Goal: Information Seeking & Learning: Learn about a topic

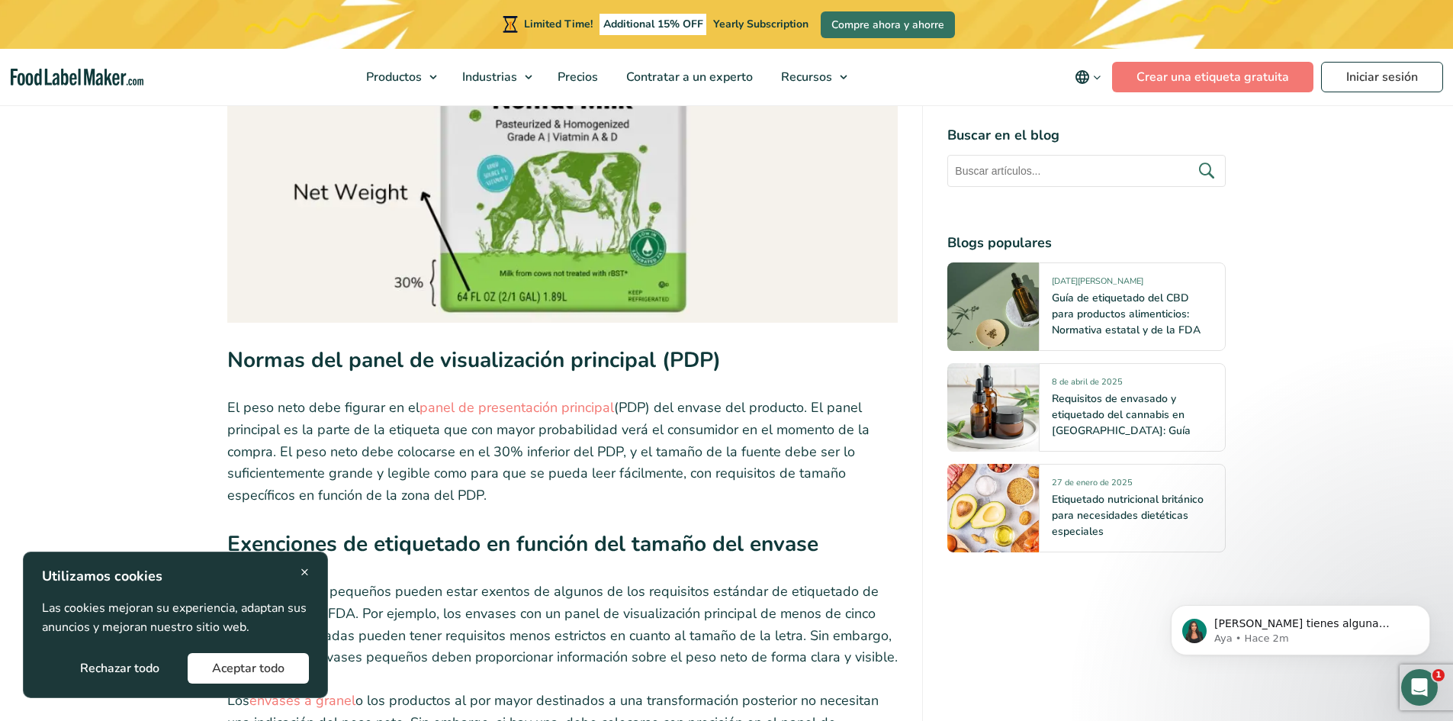
scroll to position [2628, 0]
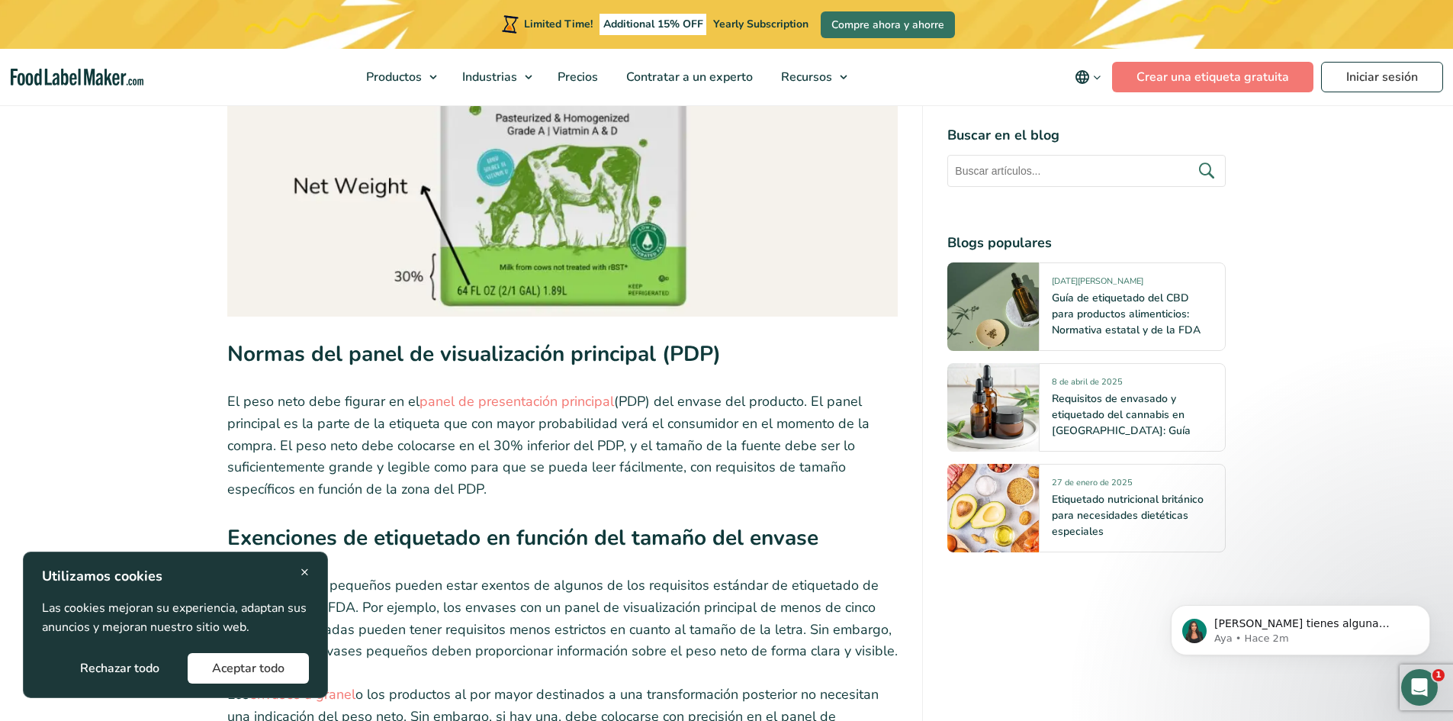
click at [304, 570] on span "×" at bounding box center [304, 571] width 8 height 21
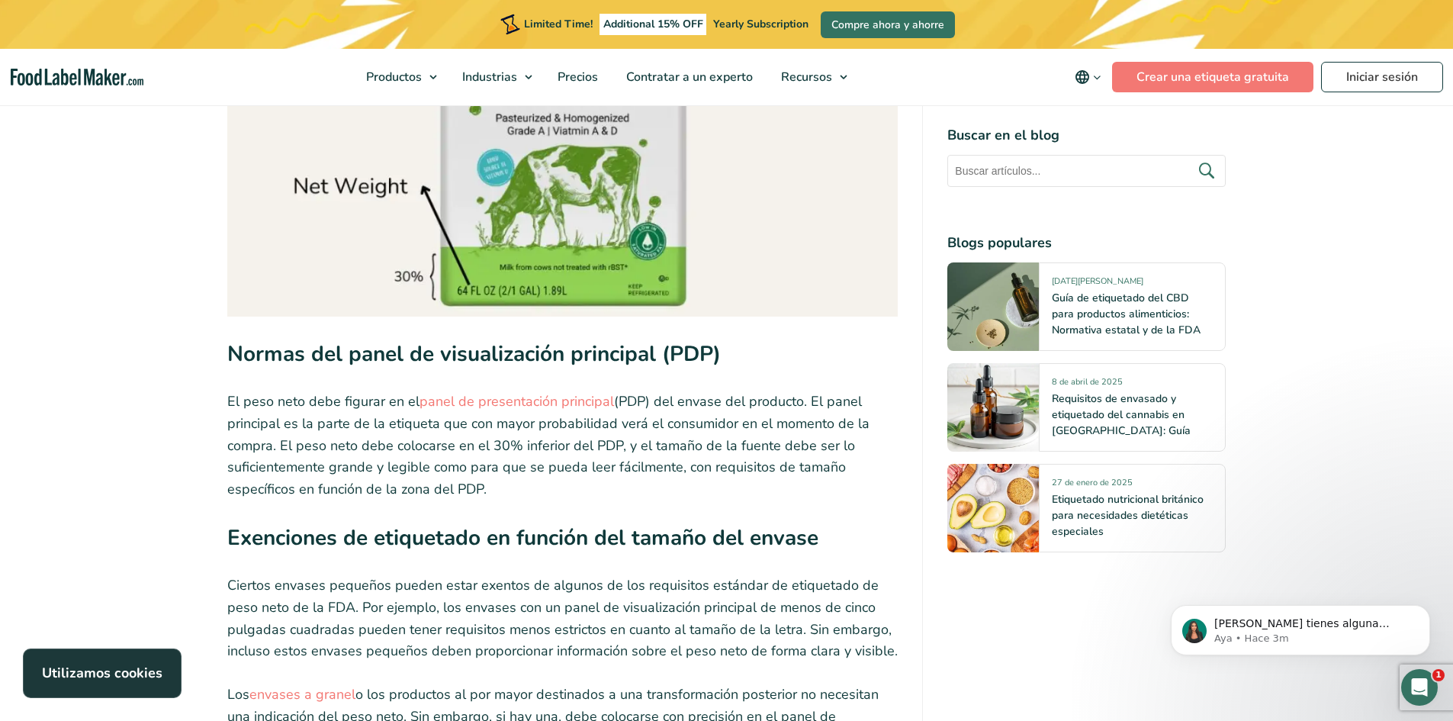
drag, startPoint x: 275, startPoint y: 429, endPoint x: 548, endPoint y: 455, distance: 274.3
click at [548, 455] on p "El peso neto debe figurar en el panel de presentación principal (PDP) del envas…" at bounding box center [562, 445] width 671 height 110
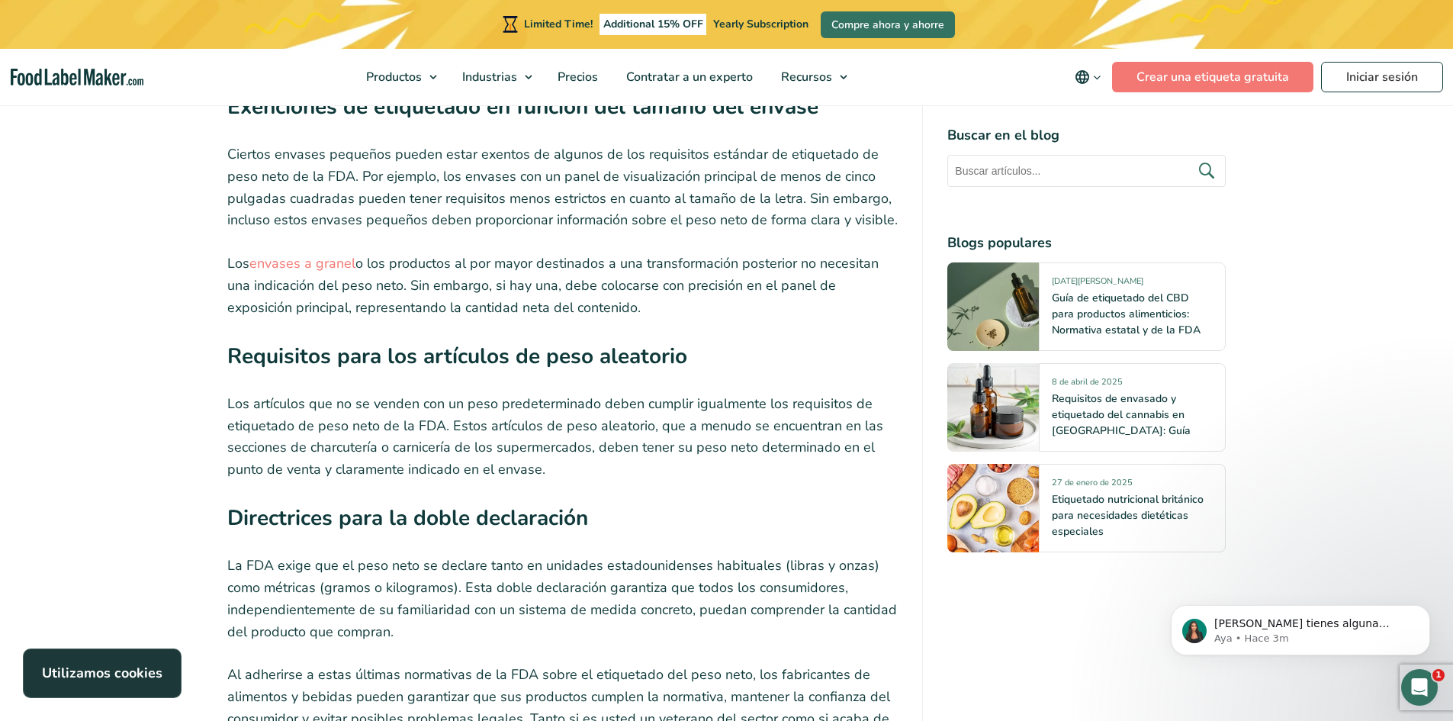
scroll to position [3086, 0]
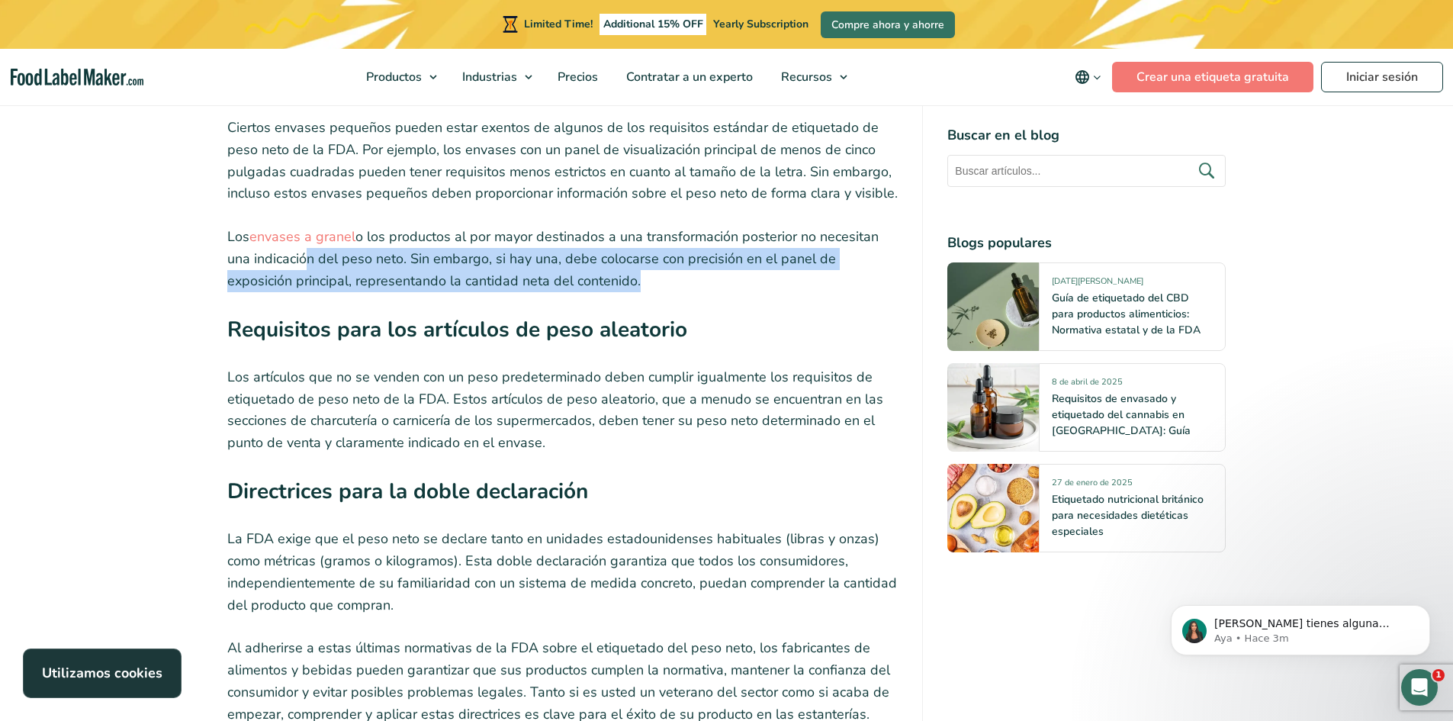
drag, startPoint x: 302, startPoint y: 230, endPoint x: 566, endPoint y: 252, distance: 264.8
click at [565, 252] on p "Los envases a granel o los productos al por mayor destinados a una transformaci…" at bounding box center [562, 259] width 671 height 66
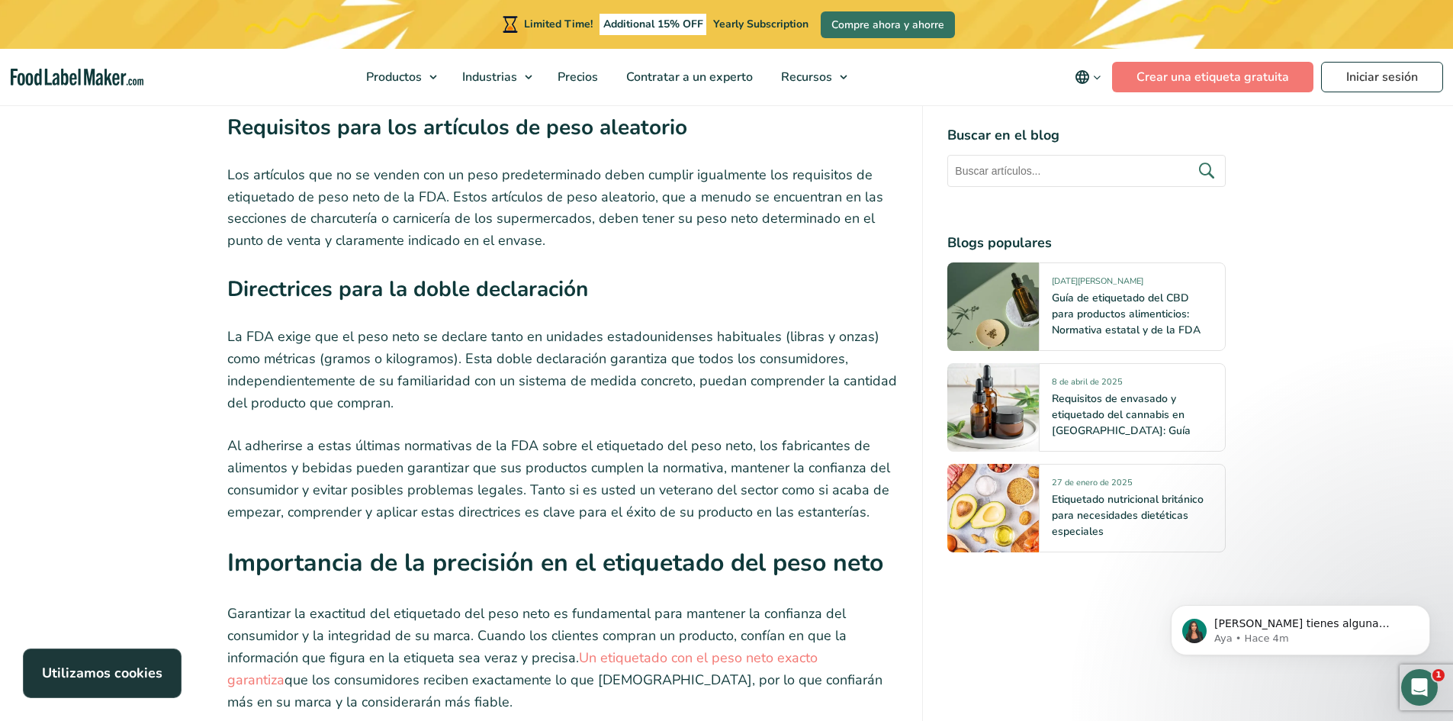
scroll to position [3315, 0]
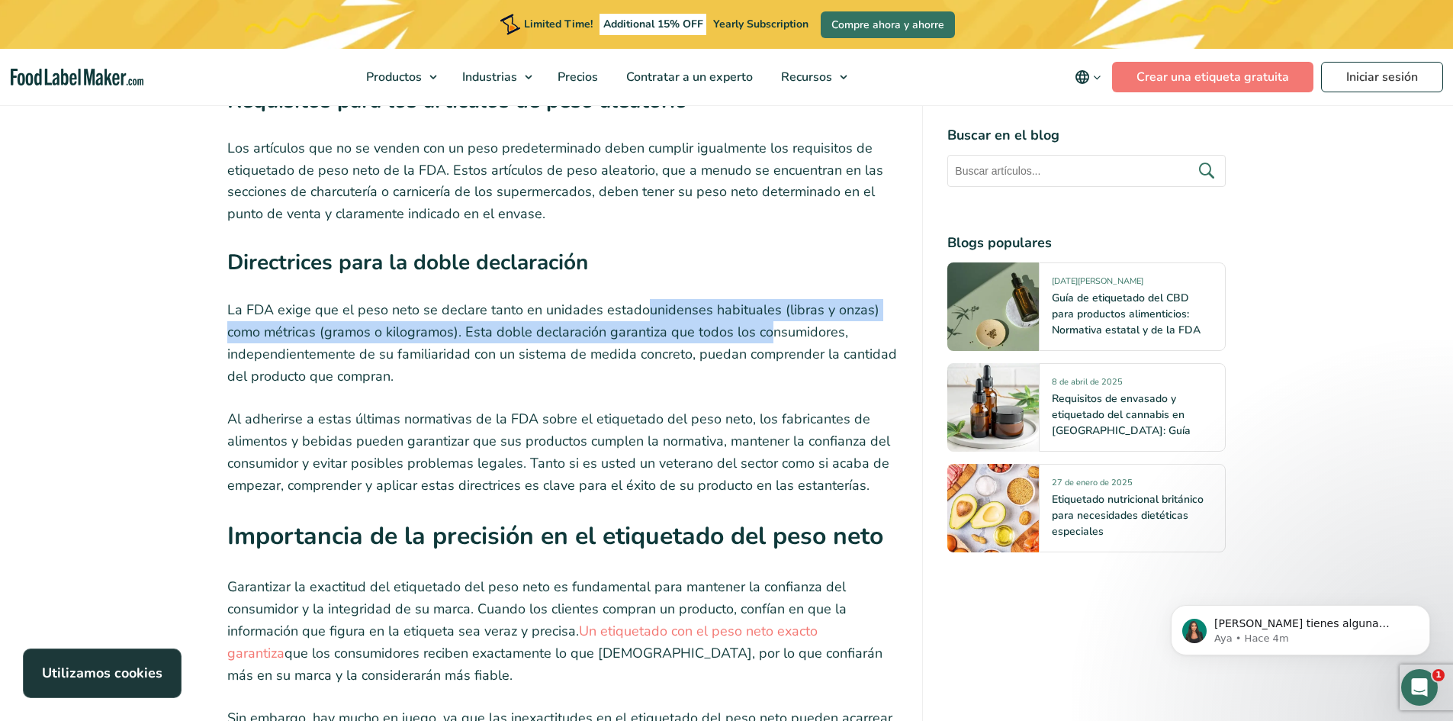
drag, startPoint x: 644, startPoint y: 278, endPoint x: 725, endPoint y: 299, distance: 83.6
click at [769, 299] on p "La FDA exige que el peso neto se declare tanto en unidades estadounidenses habi…" at bounding box center [562, 343] width 671 height 88
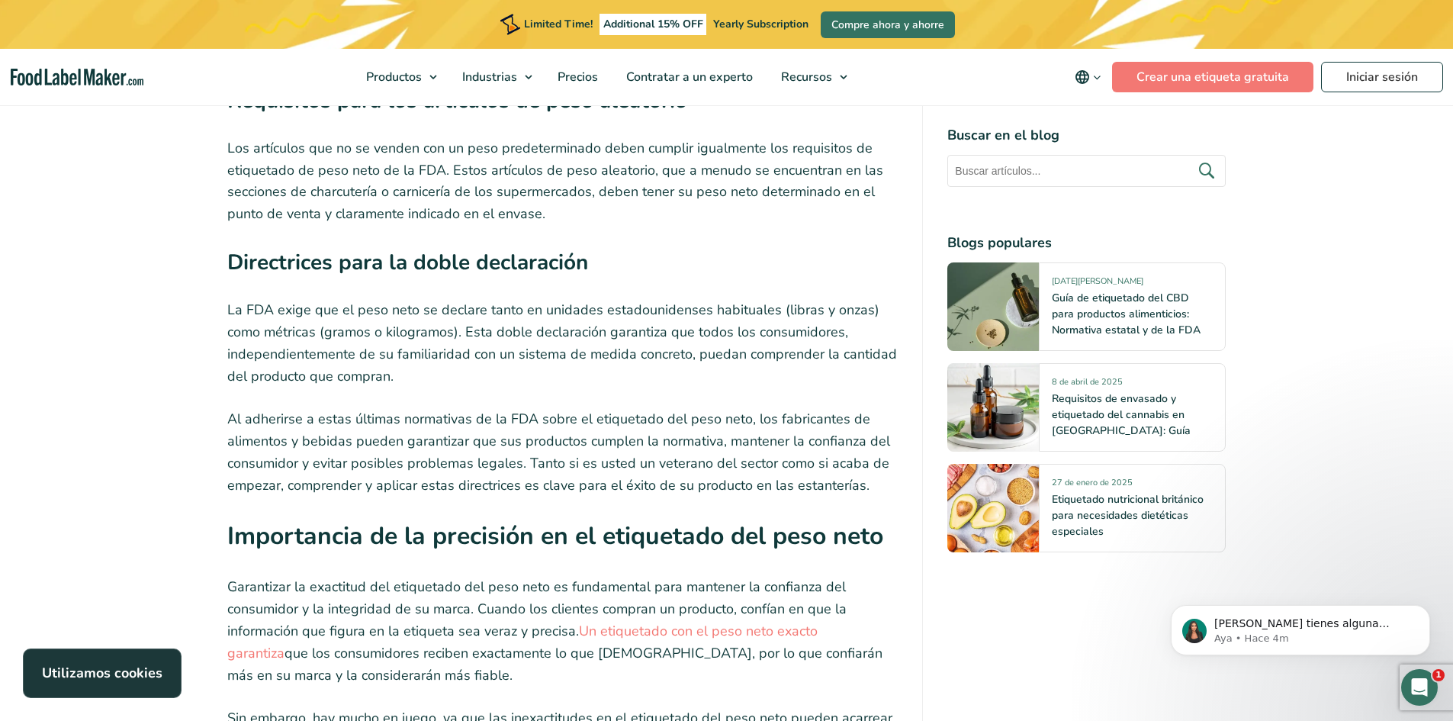
click at [414, 334] on p "La FDA exige que el peso neto se declare tanto en unidades estadounidenses habi…" at bounding box center [562, 343] width 671 height 88
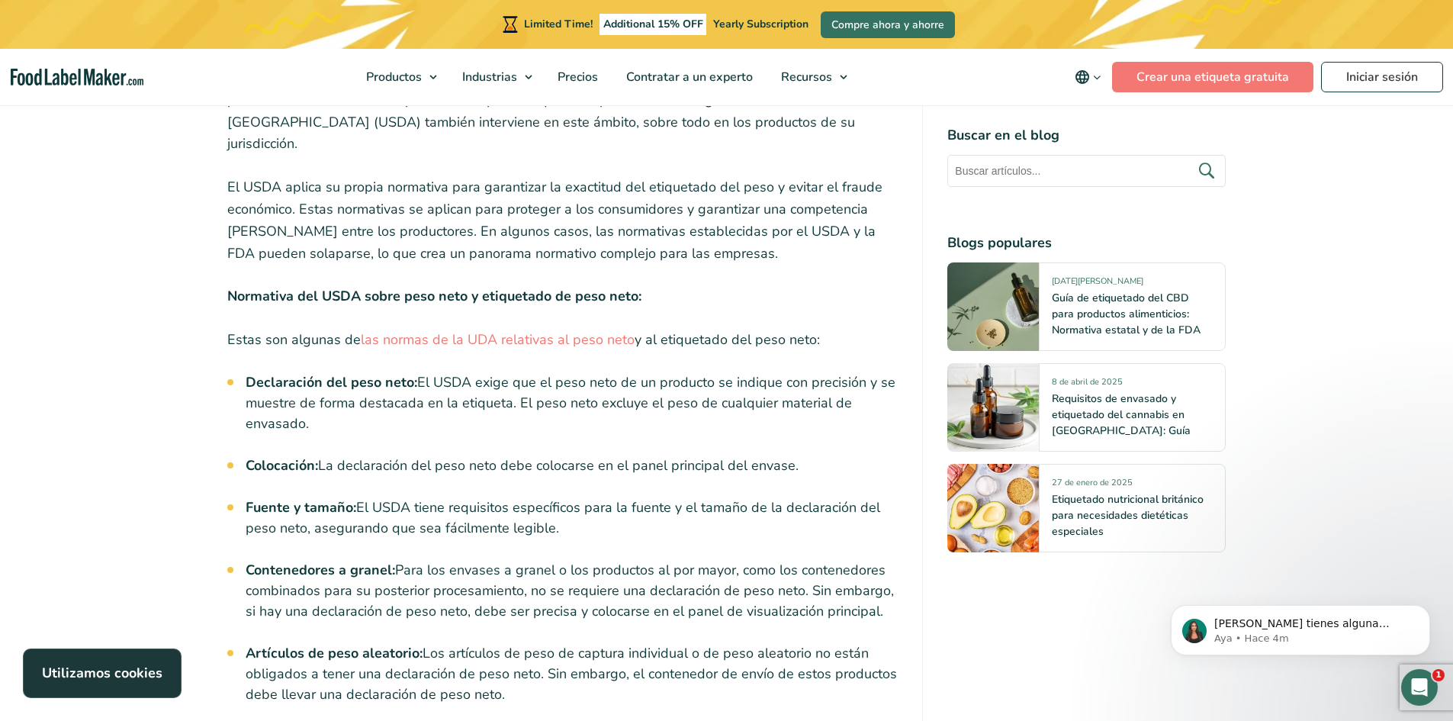
scroll to position [4230, 0]
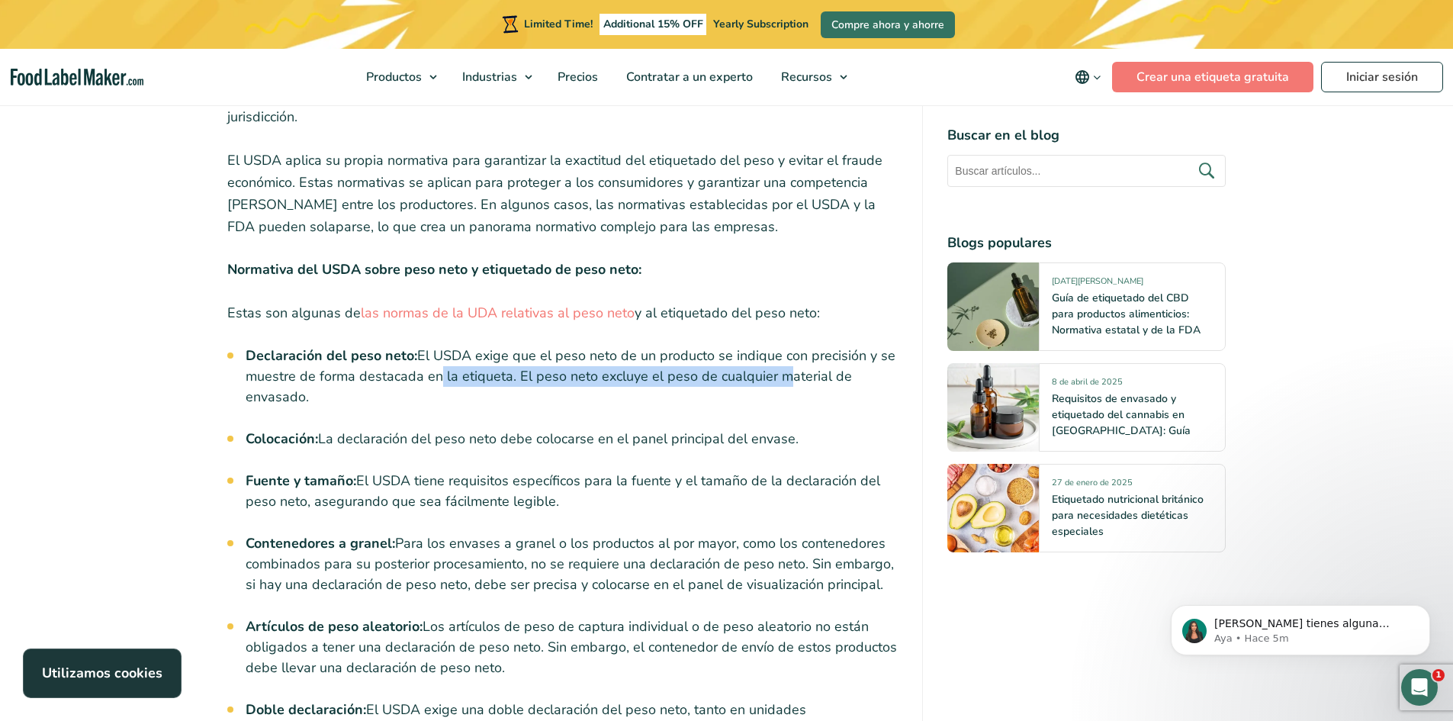
drag, startPoint x: 433, startPoint y: 323, endPoint x: 776, endPoint y: 317, distance: 342.5
click at [776, 345] on li "Declaración del peso neto: El USDA exige que el peso neto de un producto se ind…" at bounding box center [572, 376] width 653 height 62
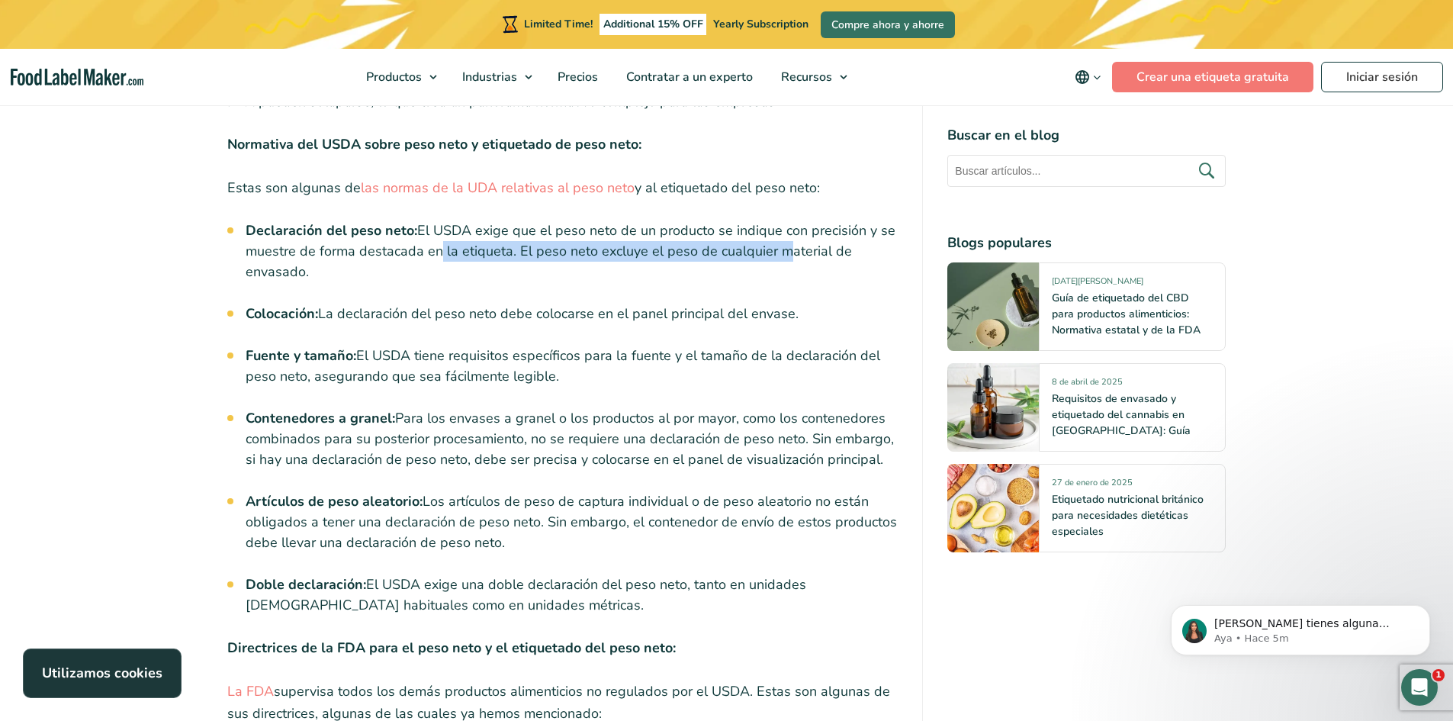
scroll to position [4382, 0]
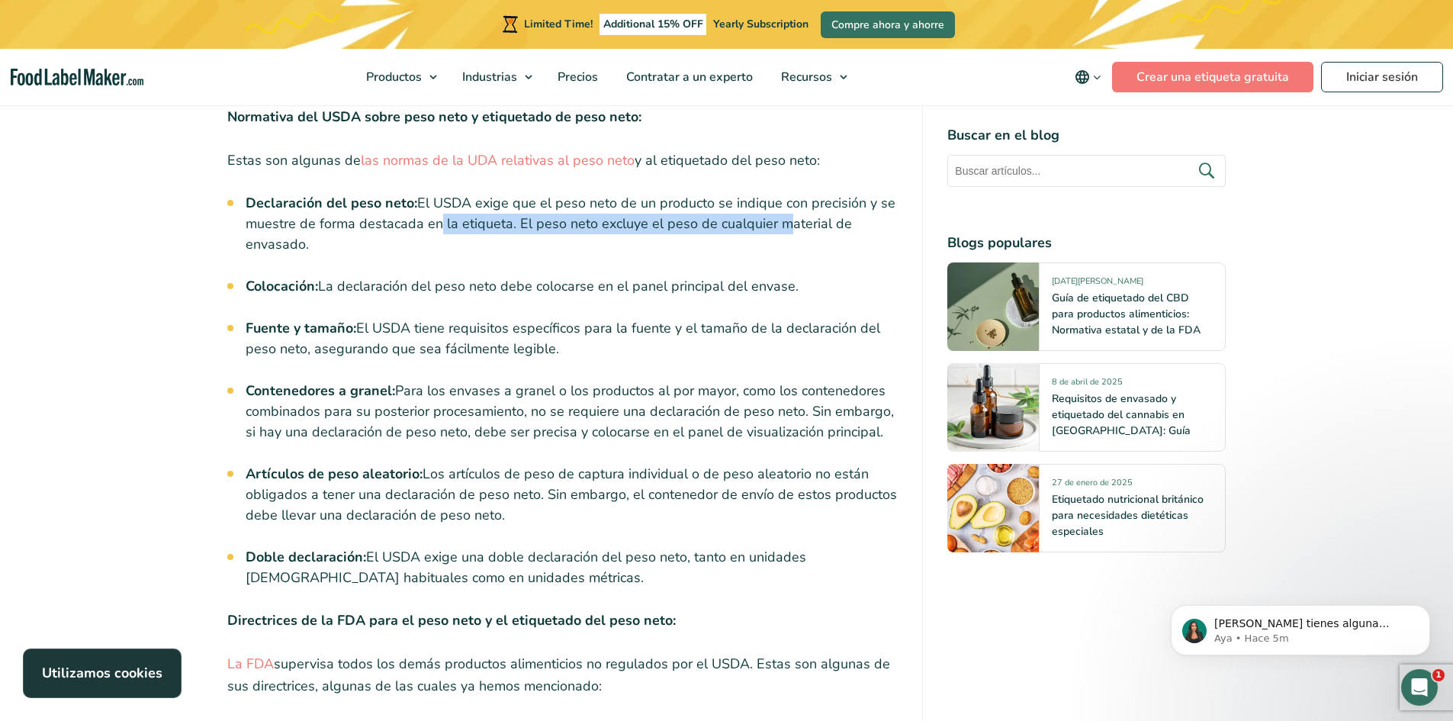
drag, startPoint x: 398, startPoint y: 278, endPoint x: 558, endPoint y: 293, distance: 160.9
click at [558, 318] on li "Fuente y tamaño: El USDA tiene requisitos específicos para la fuente y el tamañ…" at bounding box center [572, 338] width 653 height 41
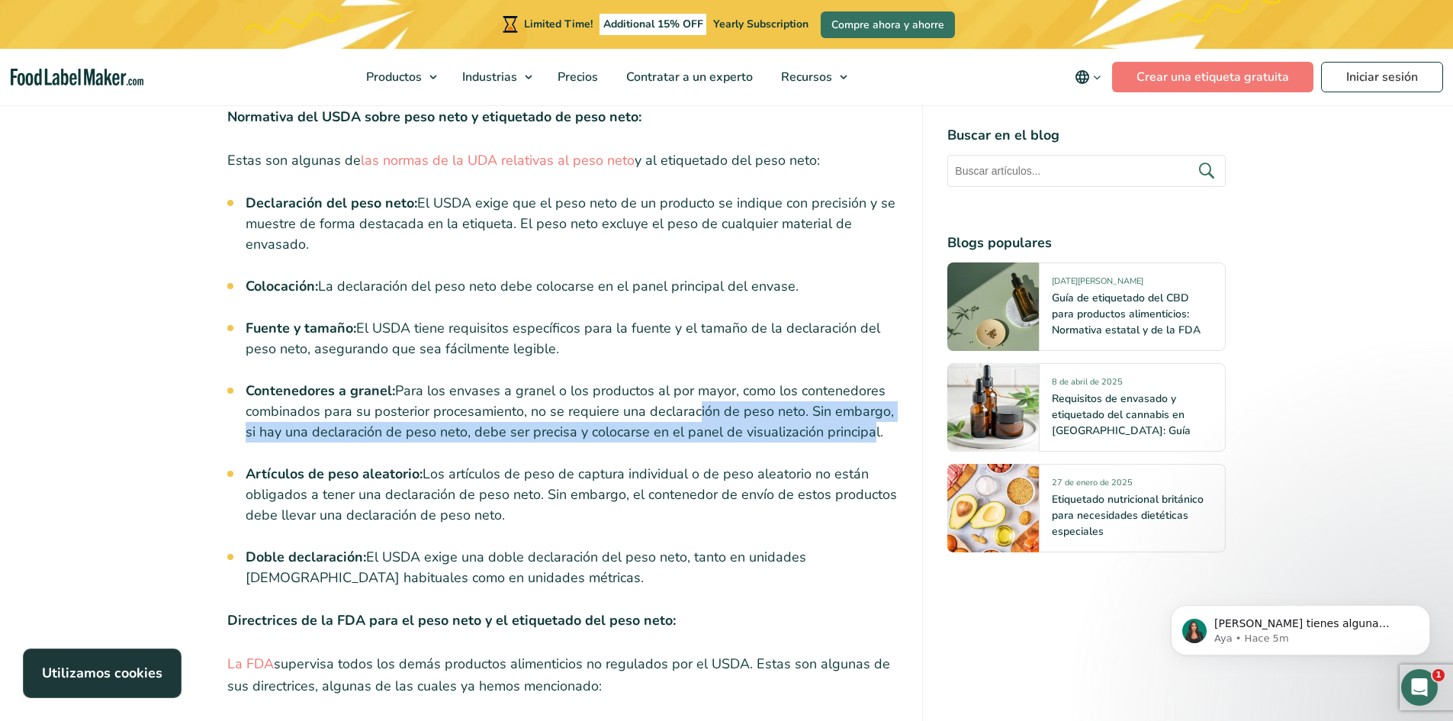
drag, startPoint x: 690, startPoint y: 355, endPoint x: 823, endPoint y: 371, distance: 133.7
click at [846, 381] on li "Contenedores a granel: Para los envases a granel o los productos al por mayor, …" at bounding box center [572, 412] width 653 height 62
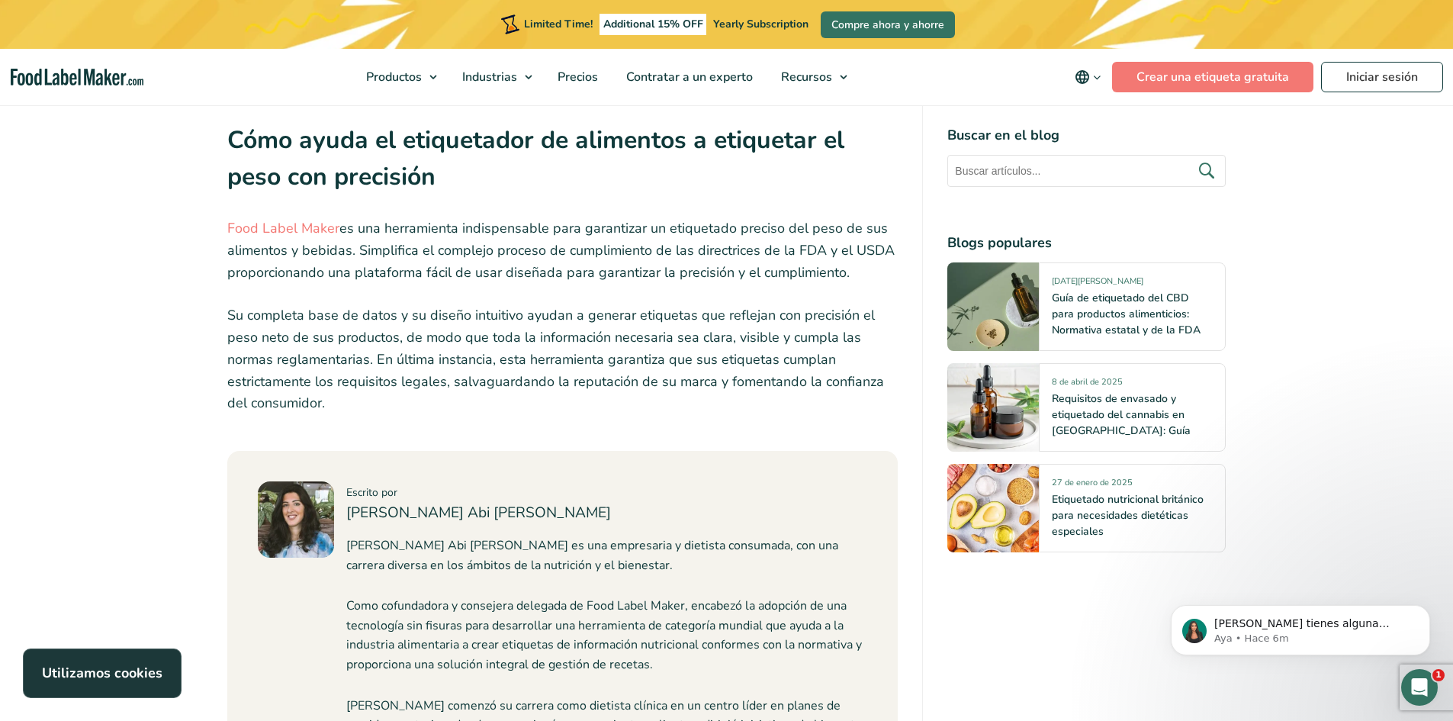
scroll to position [5526, 0]
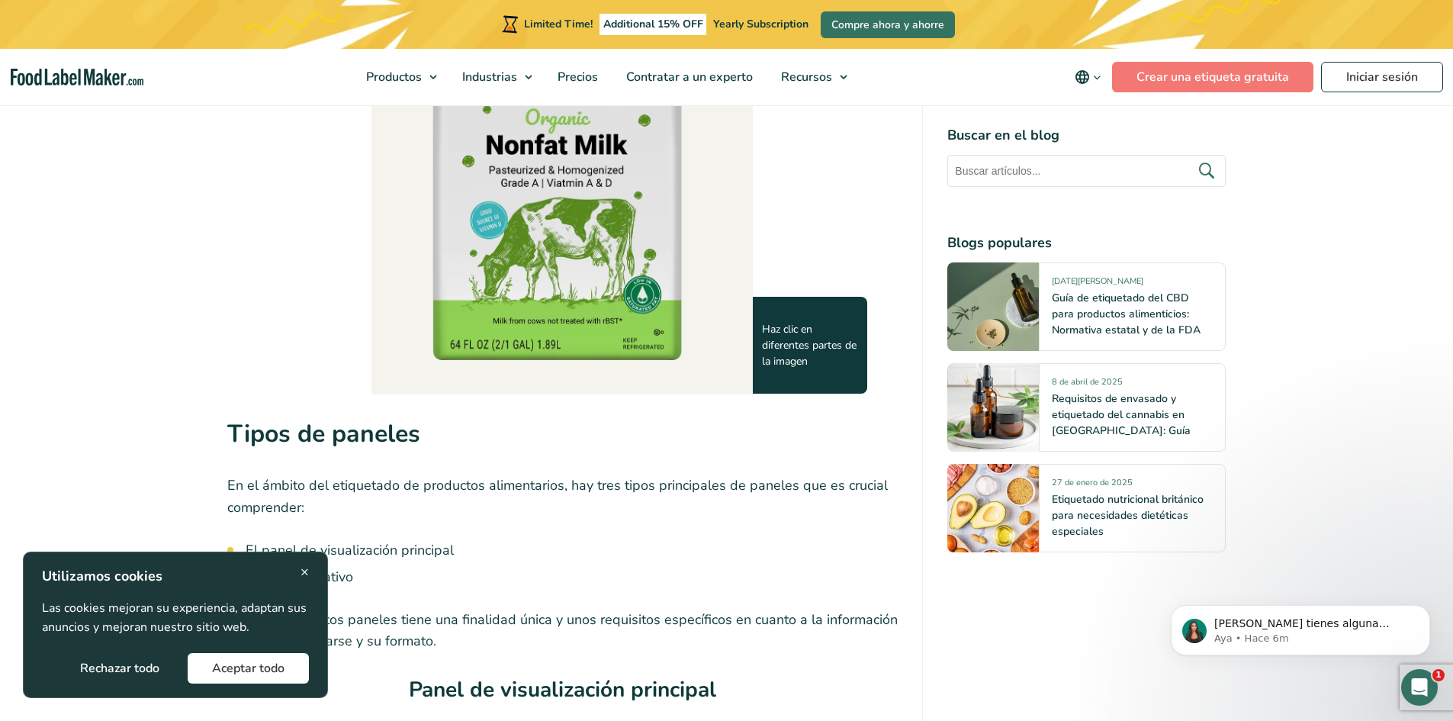
scroll to position [1525, 0]
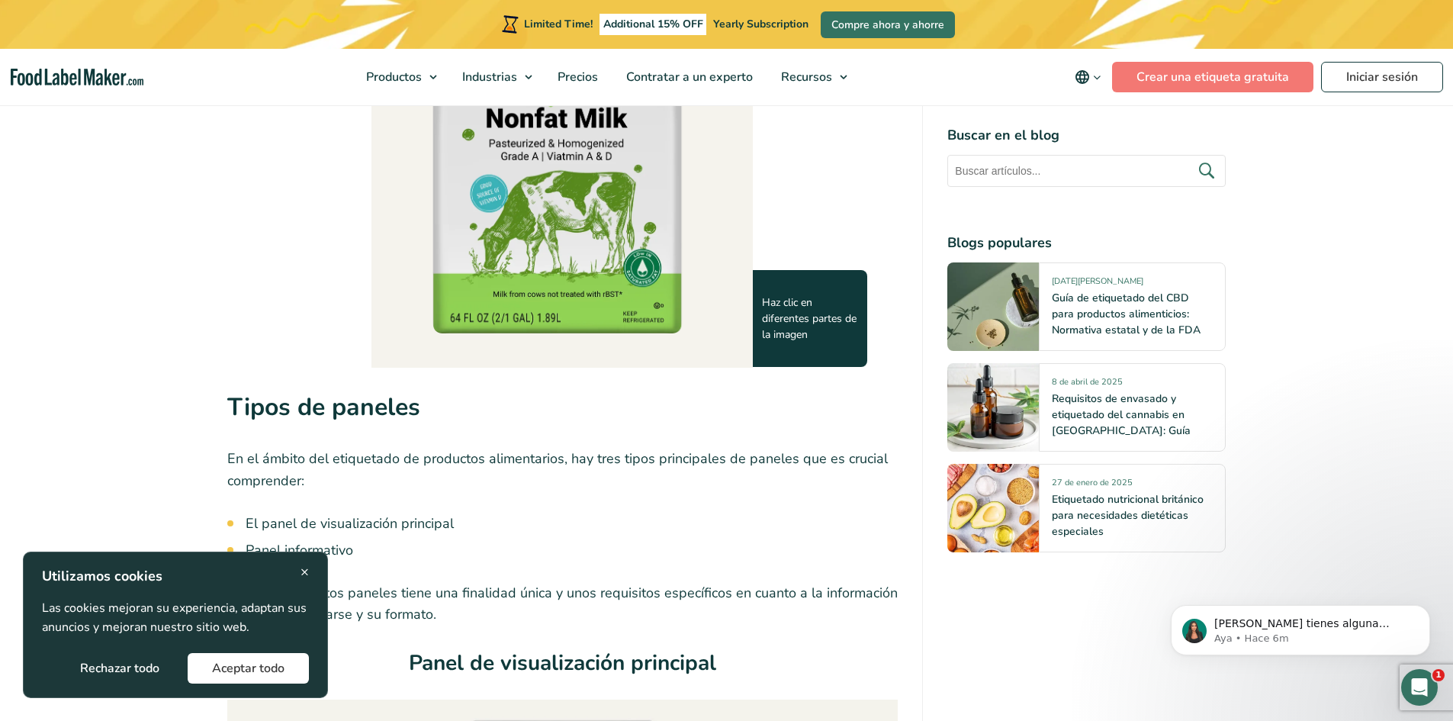
click at [304, 570] on span "×" at bounding box center [304, 571] width 8 height 21
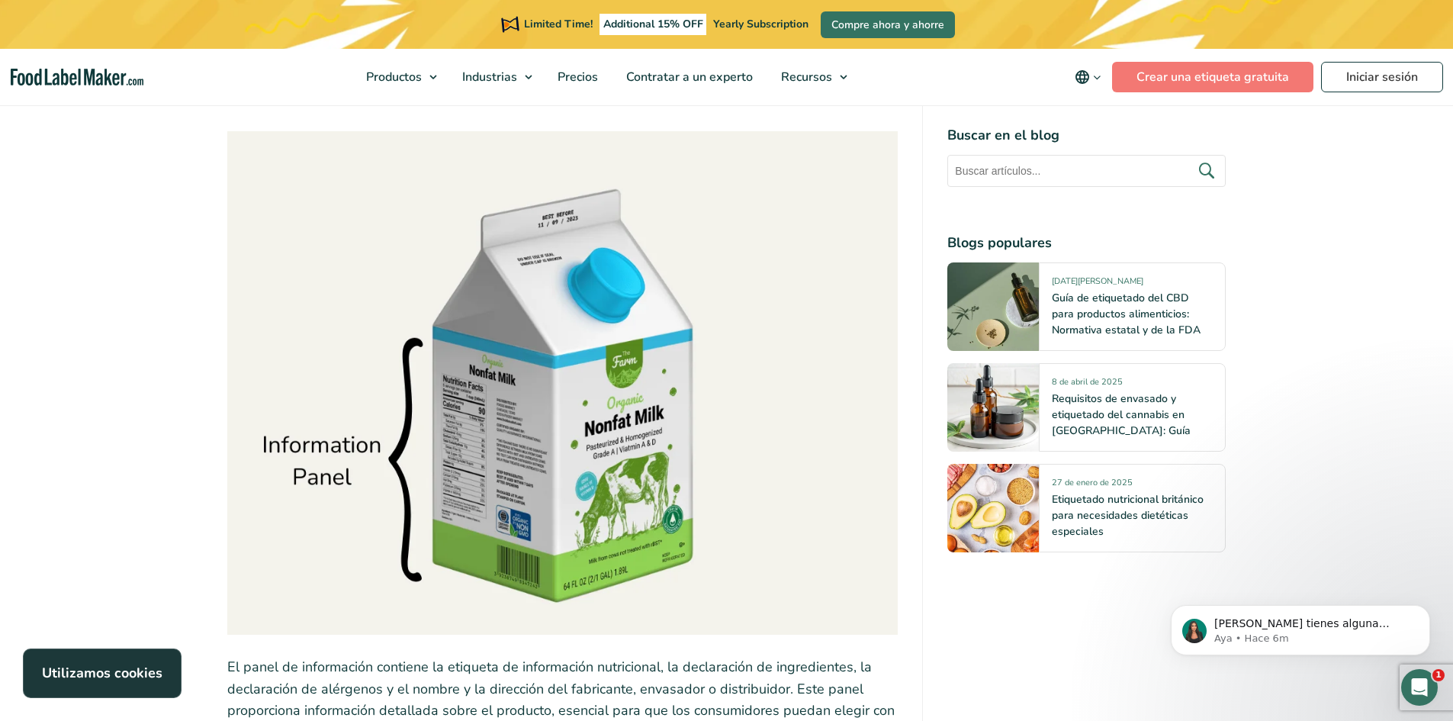
scroll to position [2974, 0]
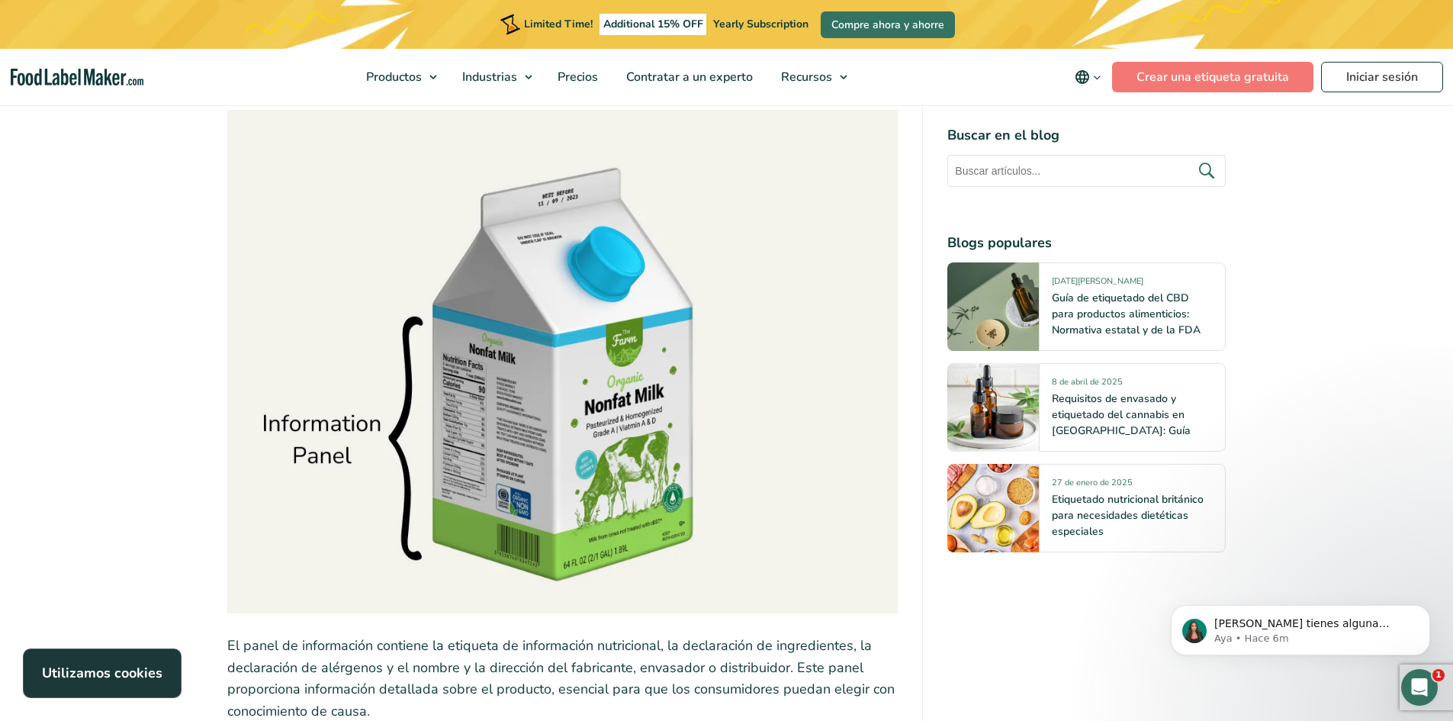
drag, startPoint x: 532, startPoint y: 301, endPoint x: 461, endPoint y: 336, distance: 78.4
click at [461, 336] on img at bounding box center [562, 361] width 671 height 503
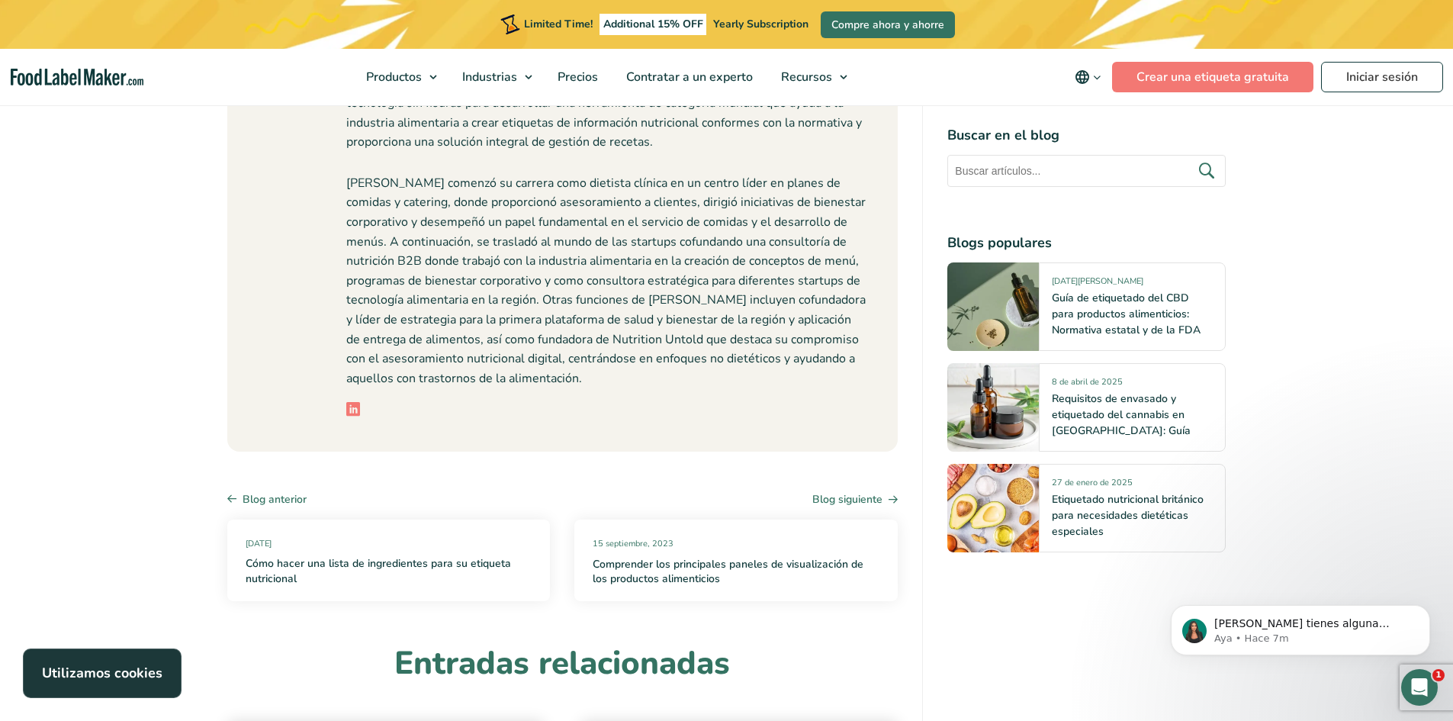
scroll to position [13728, 0]
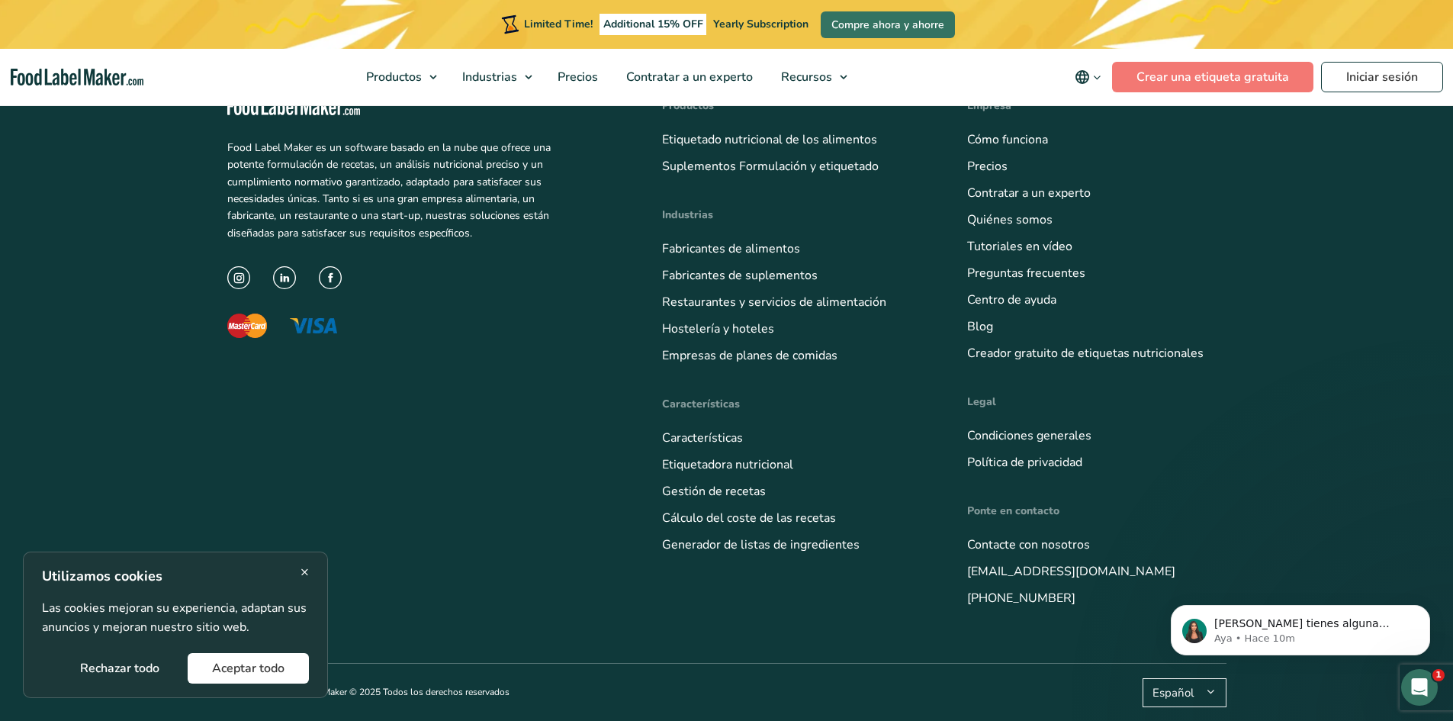
scroll to position [6102, 0]
